Goal: Task Accomplishment & Management: Manage account settings

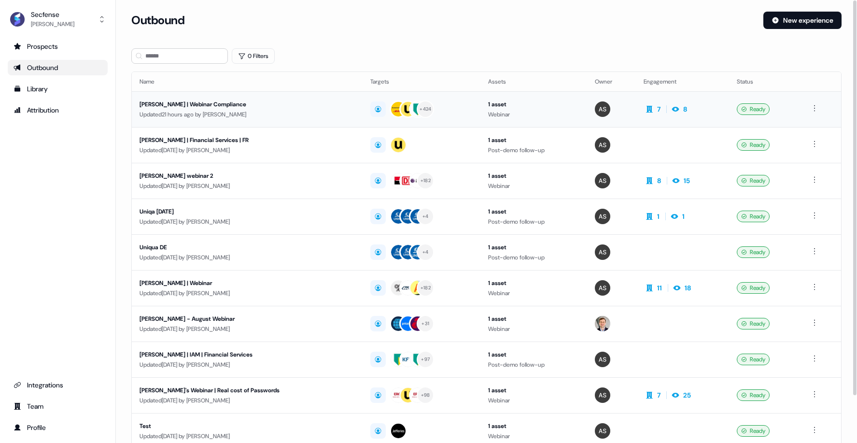
click at [179, 103] on div "[PERSON_NAME] | Webinar Compliance" at bounding box center [247, 104] width 214 height 10
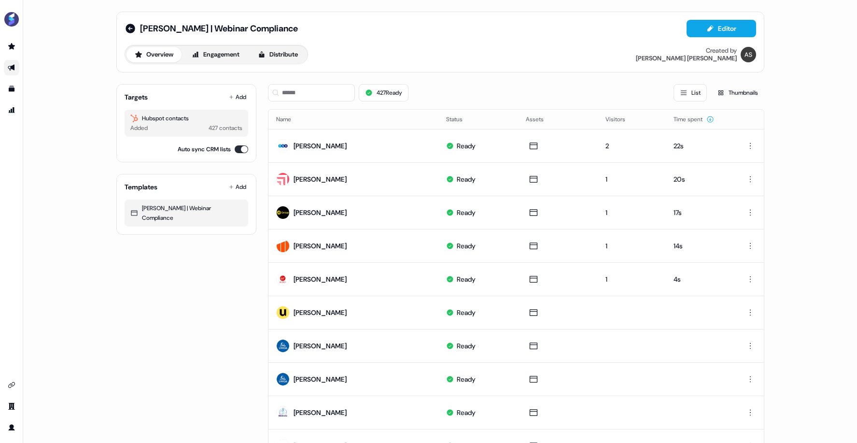
click at [169, 123] on div "Added 427 contacts" at bounding box center [186, 128] width 112 height 10
click at [692, 95] on button "List" at bounding box center [690, 92] width 33 height 17
click at [240, 56] on button "Engagement" at bounding box center [216, 54] width 64 height 15
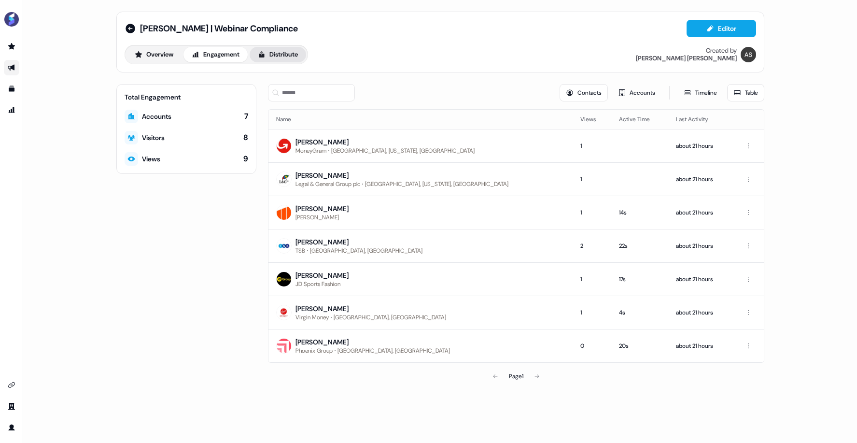
click at [273, 61] on button "Distribute" at bounding box center [278, 54] width 57 height 15
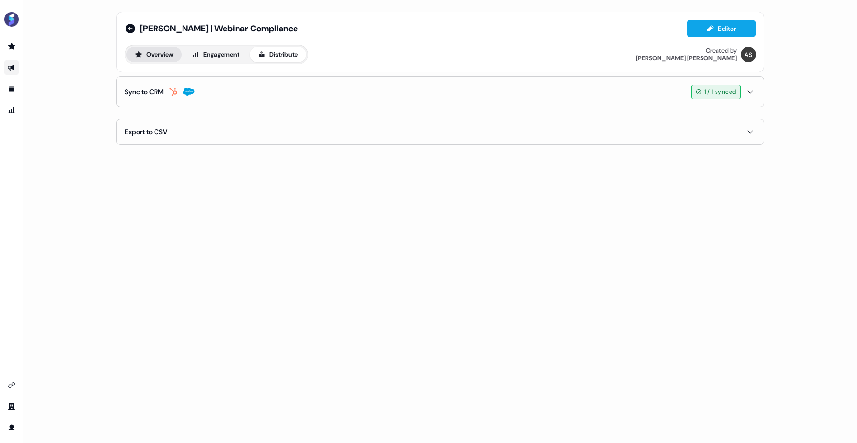
click at [165, 57] on button "Overview" at bounding box center [154, 54] width 55 height 15
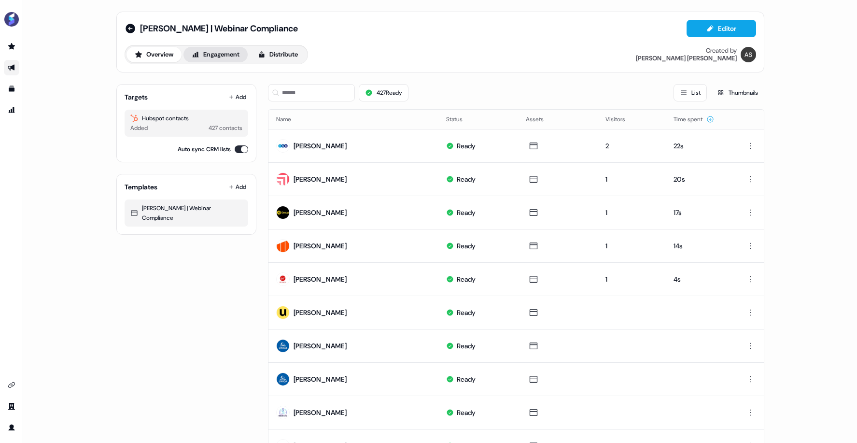
click at [221, 52] on button "Engagement" at bounding box center [216, 54] width 64 height 15
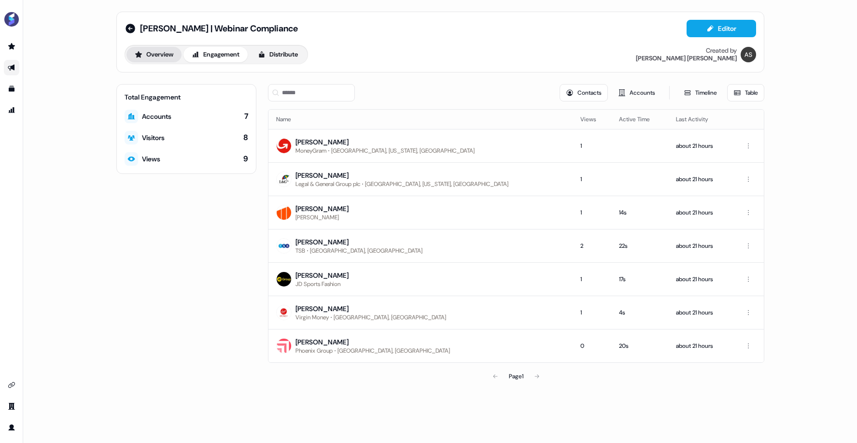
click at [162, 56] on button "Overview" at bounding box center [154, 54] width 55 height 15
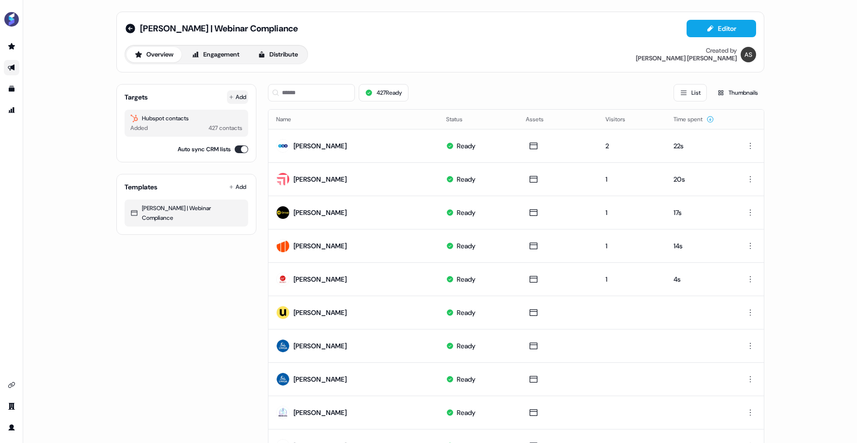
click at [241, 96] on button "Add" at bounding box center [237, 97] width 21 height 14
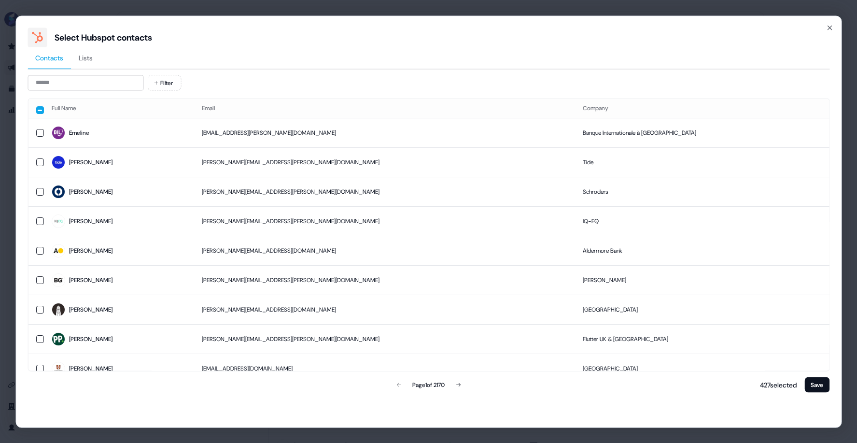
click at [85, 56] on span "Lists" at bounding box center [86, 58] width 14 height 10
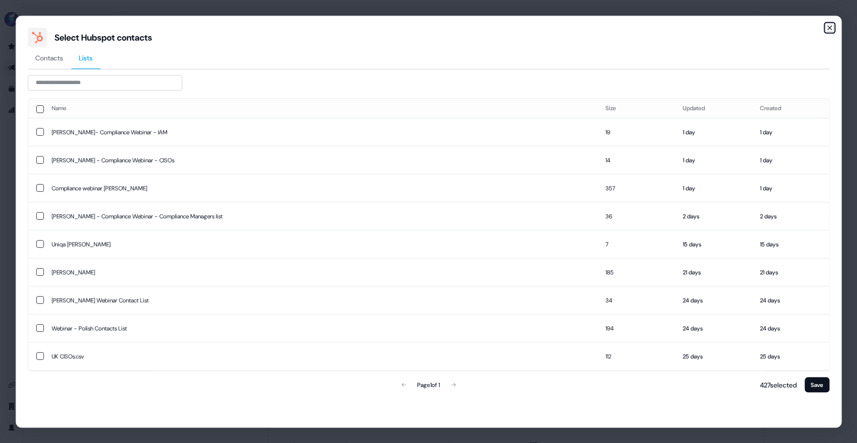
click at [830, 28] on icon "button" at bounding box center [830, 28] width 8 height 8
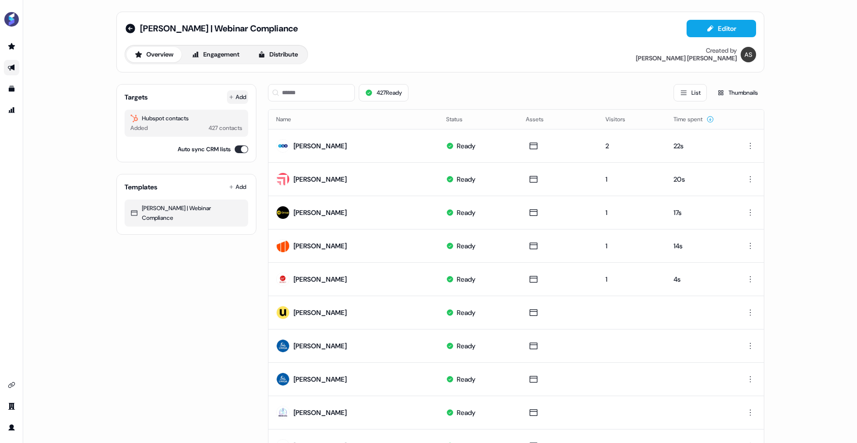
click at [240, 99] on button "Add" at bounding box center [237, 97] width 21 height 14
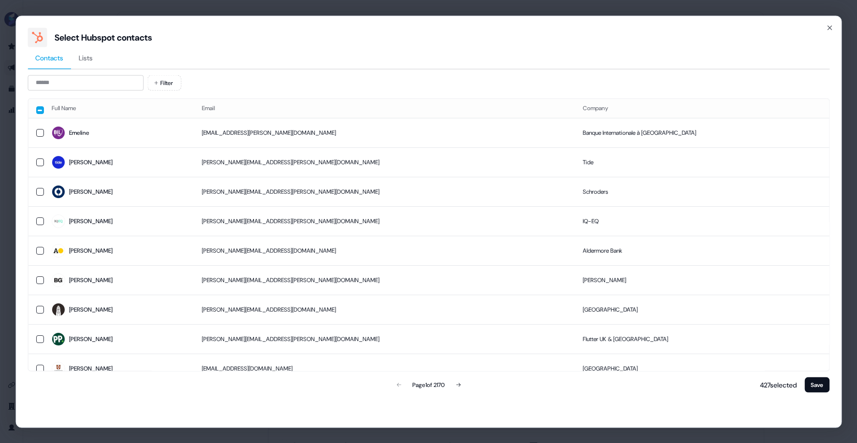
click at [92, 57] on span "Lists" at bounding box center [86, 58] width 14 height 10
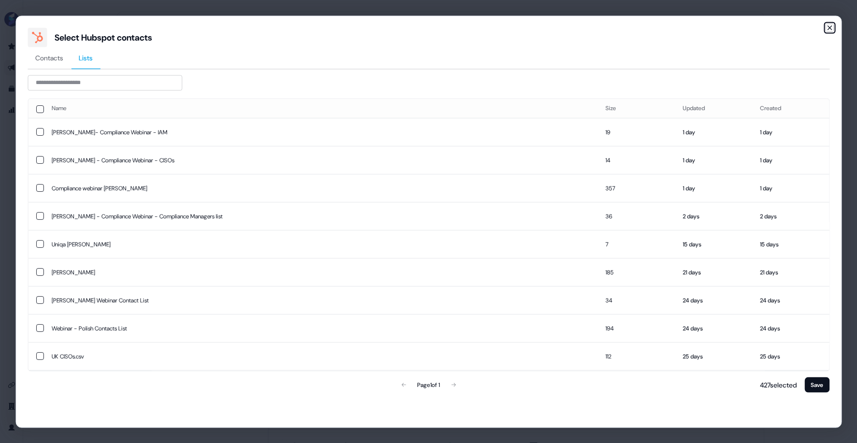
click at [832, 25] on icon "button" at bounding box center [830, 28] width 8 height 8
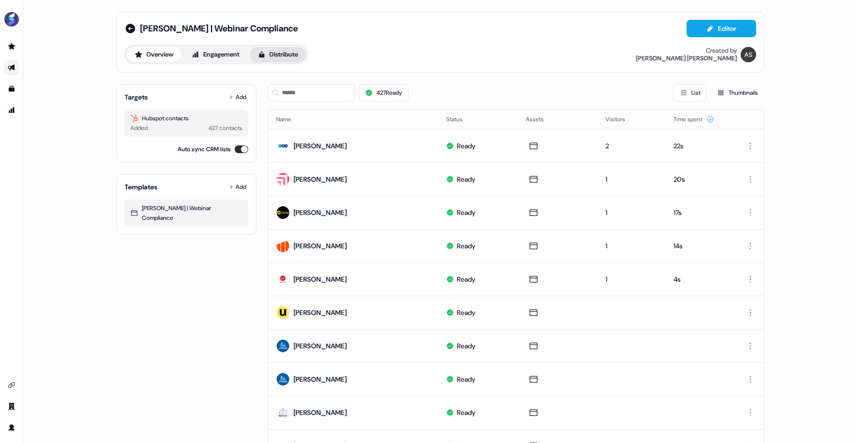
click at [280, 53] on button "Distribute" at bounding box center [278, 54] width 57 height 15
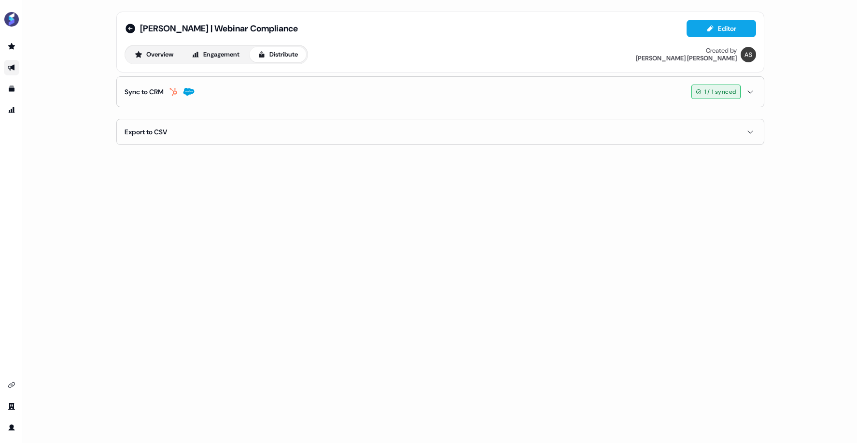
click at [753, 93] on icon "button" at bounding box center [751, 92] width 12 height 8
